Goal: Task Accomplishment & Management: Book appointment/travel/reservation

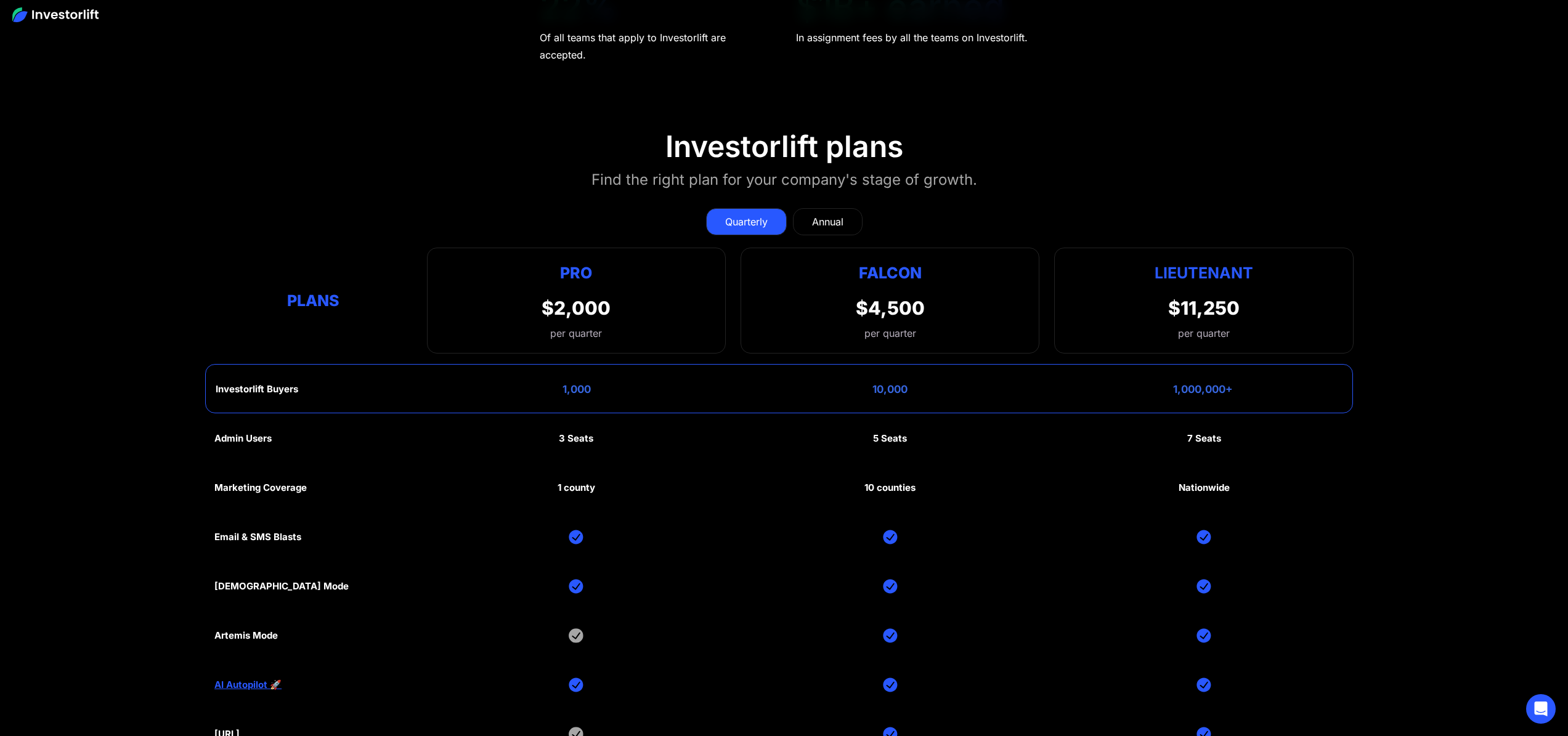
scroll to position [6903, 0]
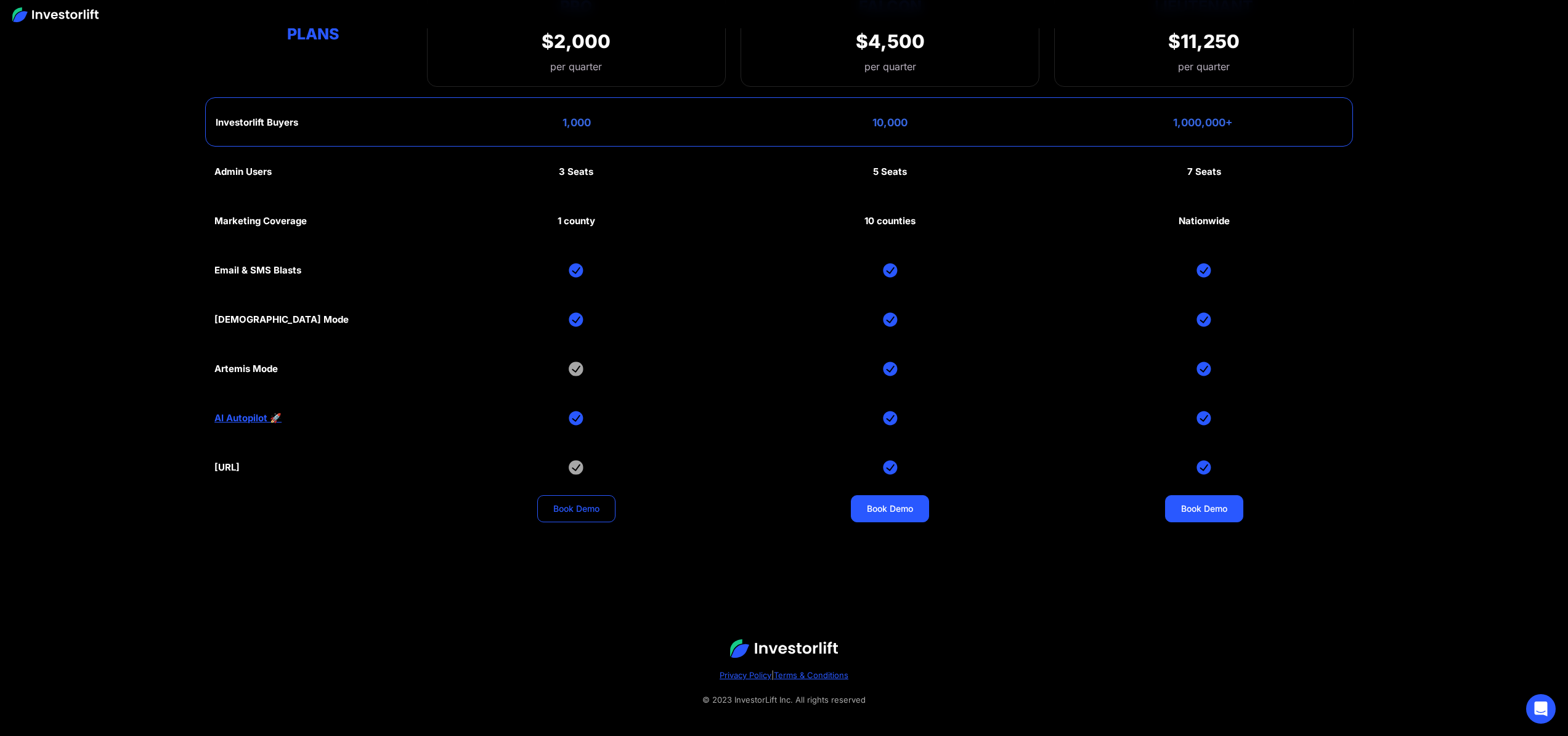
click at [599, 504] on link "Book Demo" at bounding box center [576, 509] width 78 height 27
